Goal: Task Accomplishment & Management: Use online tool/utility

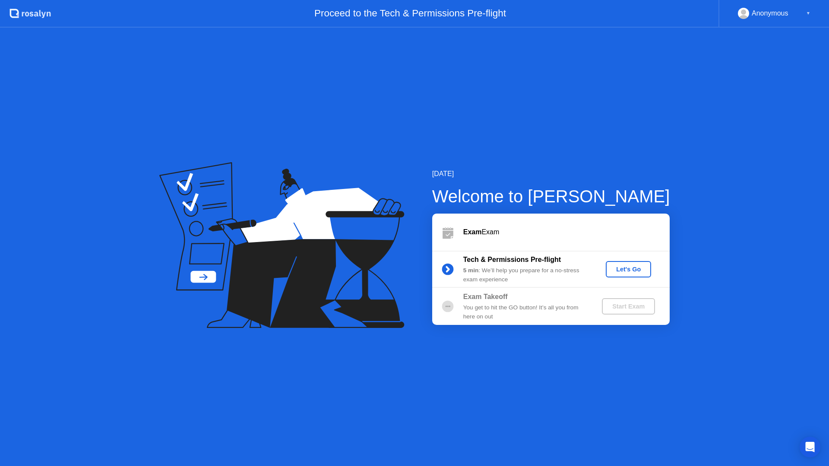
click at [629, 272] on div "Let's Go" at bounding box center [628, 269] width 38 height 7
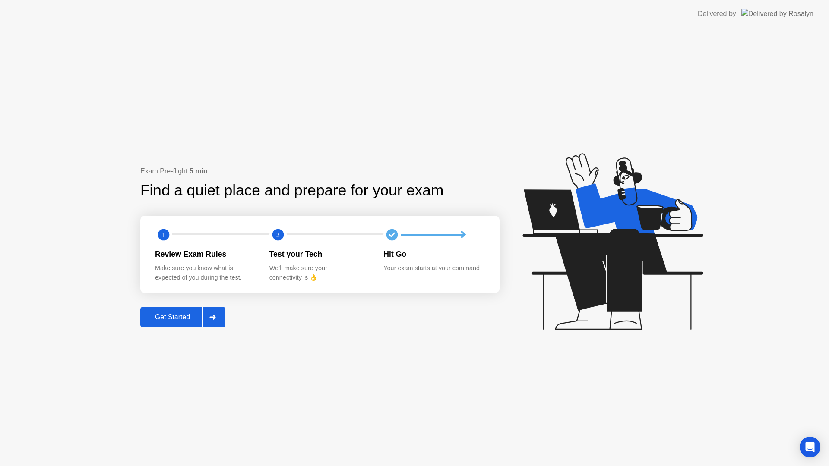
click at [170, 315] on div "Get Started" at bounding box center [172, 318] width 59 height 8
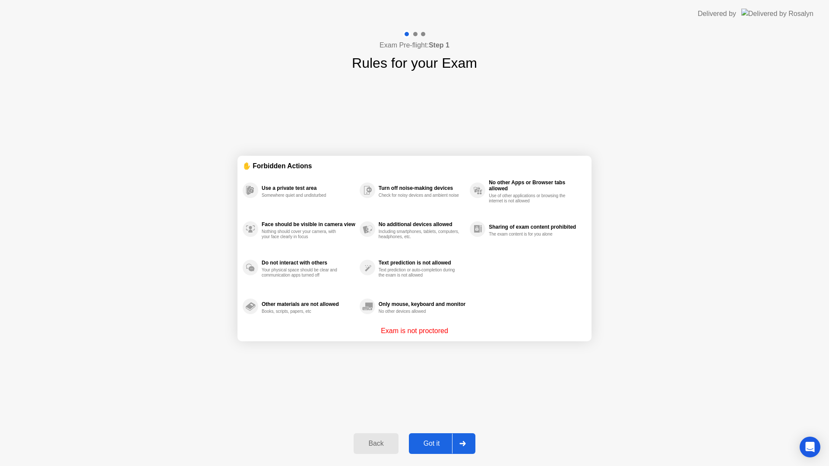
click at [438, 445] on div "Got it" at bounding box center [432, 444] width 41 height 8
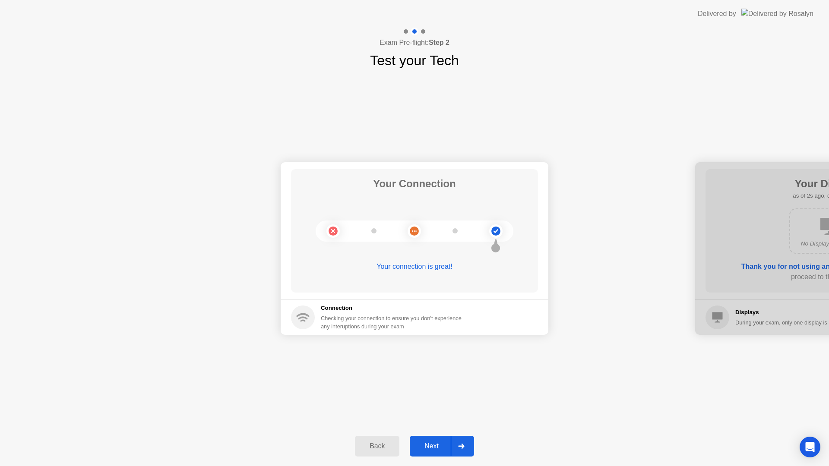
click at [434, 450] on div "Next" at bounding box center [431, 447] width 38 height 8
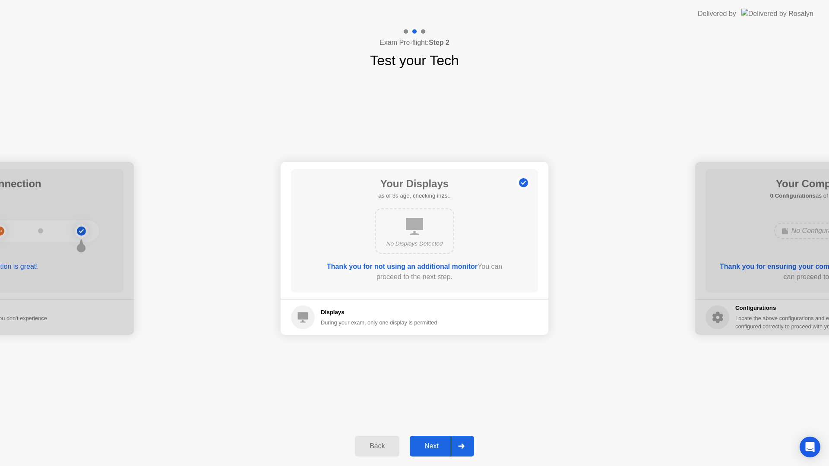
click at [434, 450] on div "Next" at bounding box center [431, 447] width 38 height 8
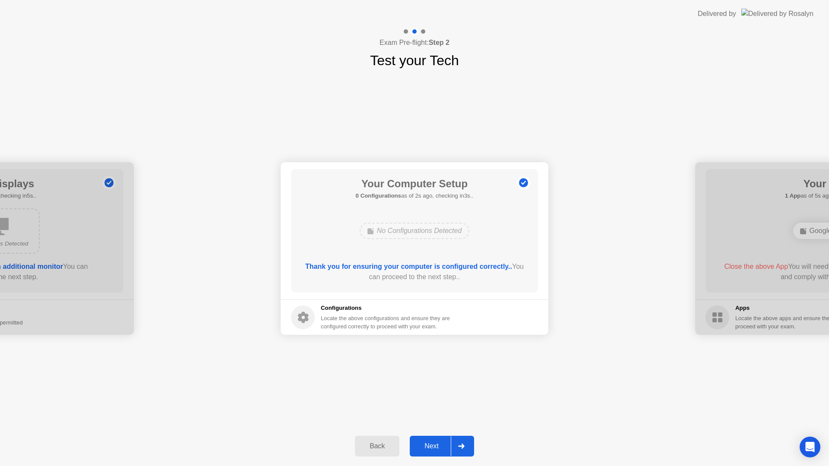
click at [434, 450] on div "Next" at bounding box center [431, 447] width 38 height 8
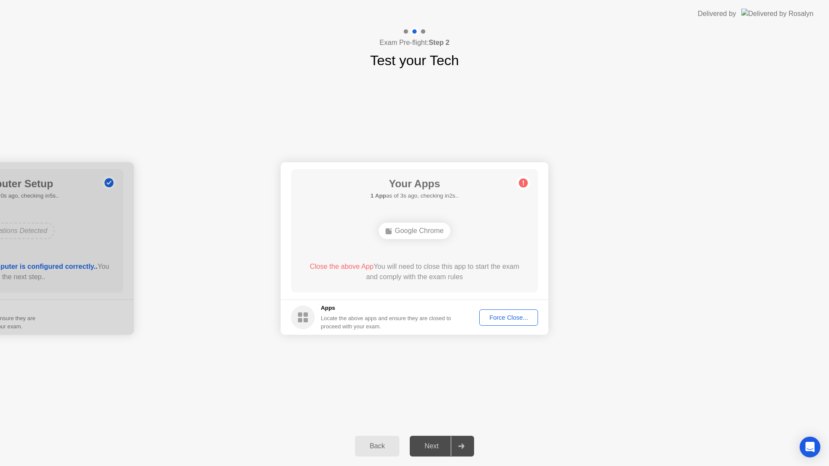
click at [511, 317] on div "Force Close..." at bounding box center [508, 317] width 53 height 7
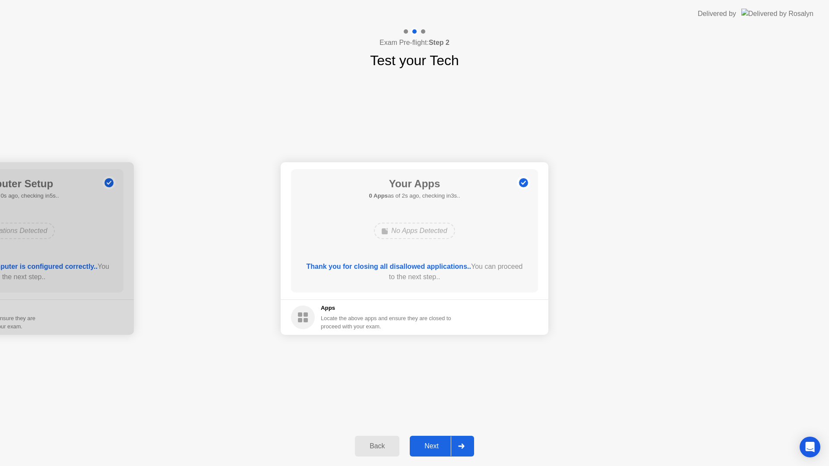
click at [430, 449] on div "Next" at bounding box center [431, 447] width 38 height 8
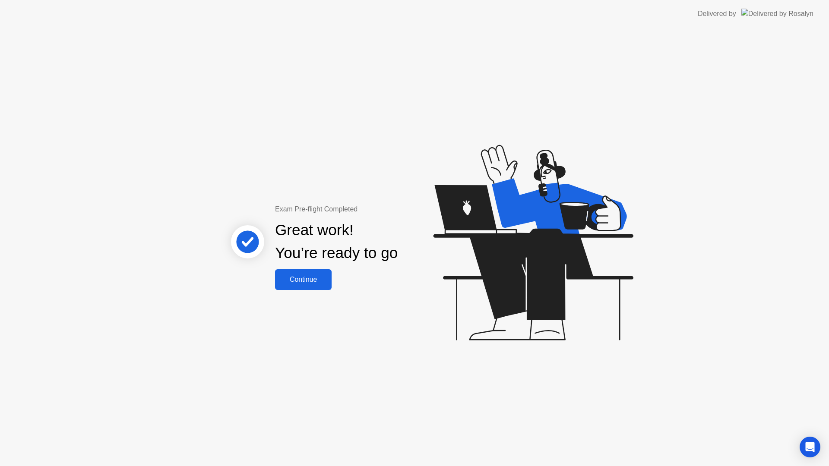
click at [318, 279] on div "Continue" at bounding box center [303, 280] width 51 height 8
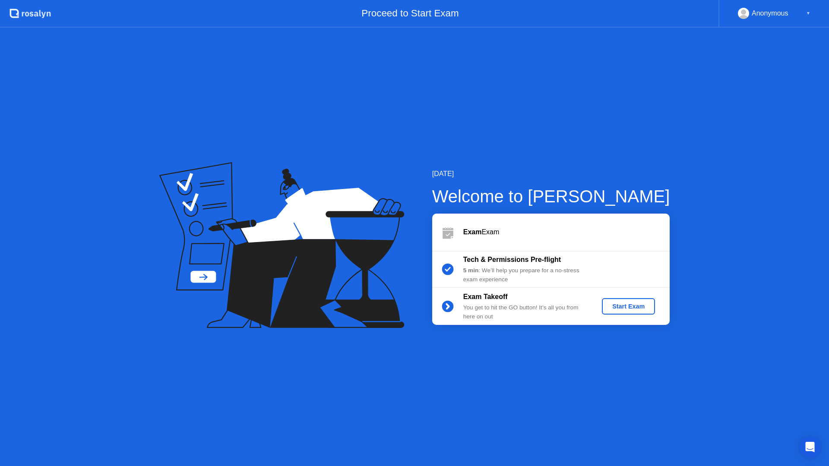
click at [618, 308] on div "Start Exam" at bounding box center [629, 306] width 46 height 7
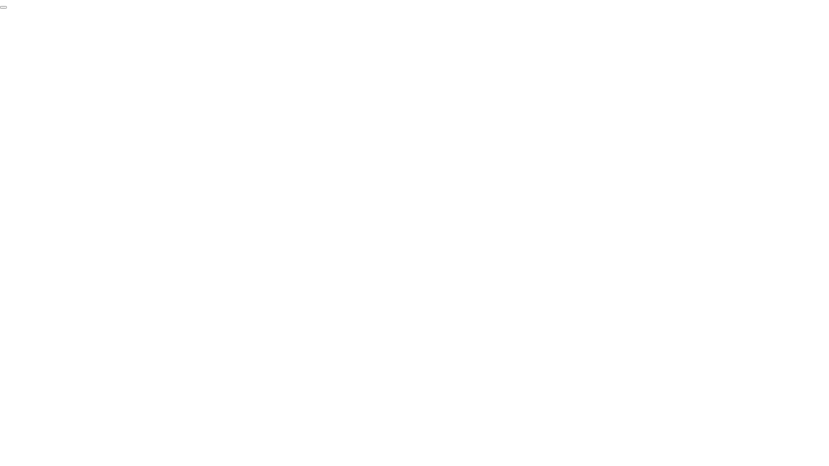
click div "End Proctoring Session"
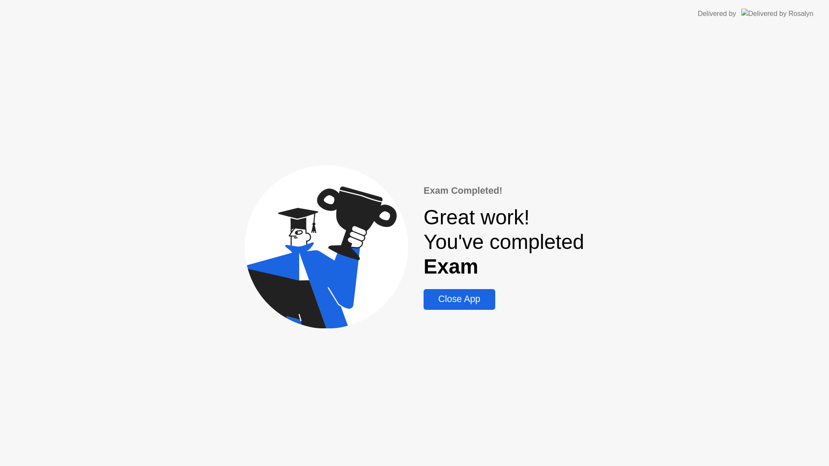
click at [467, 296] on div "Close App" at bounding box center [459, 299] width 66 height 11
